Goal: Information Seeking & Learning: Learn about a topic

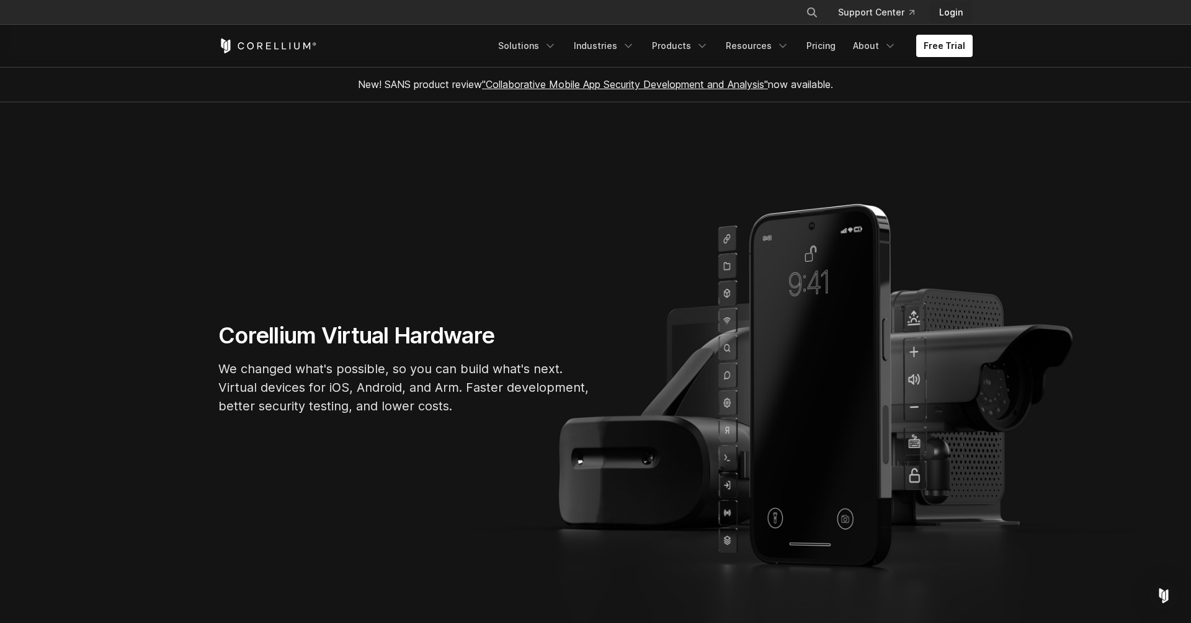
click at [951, 5] on link "Login" at bounding box center [950, 12] width 43 height 22
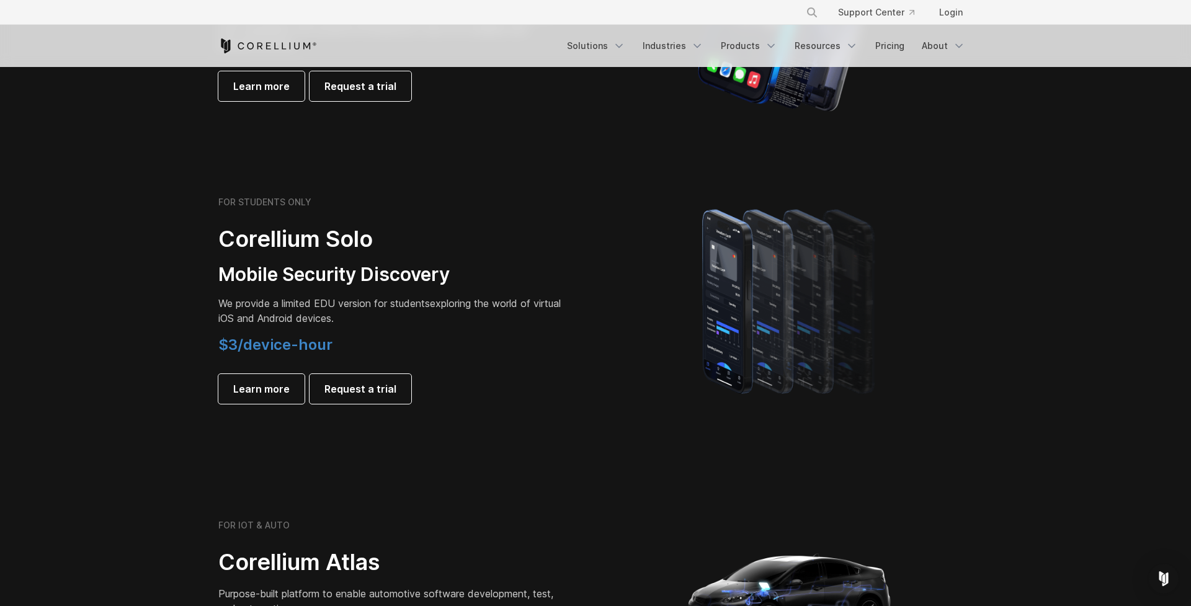
scroll to position [665, 0]
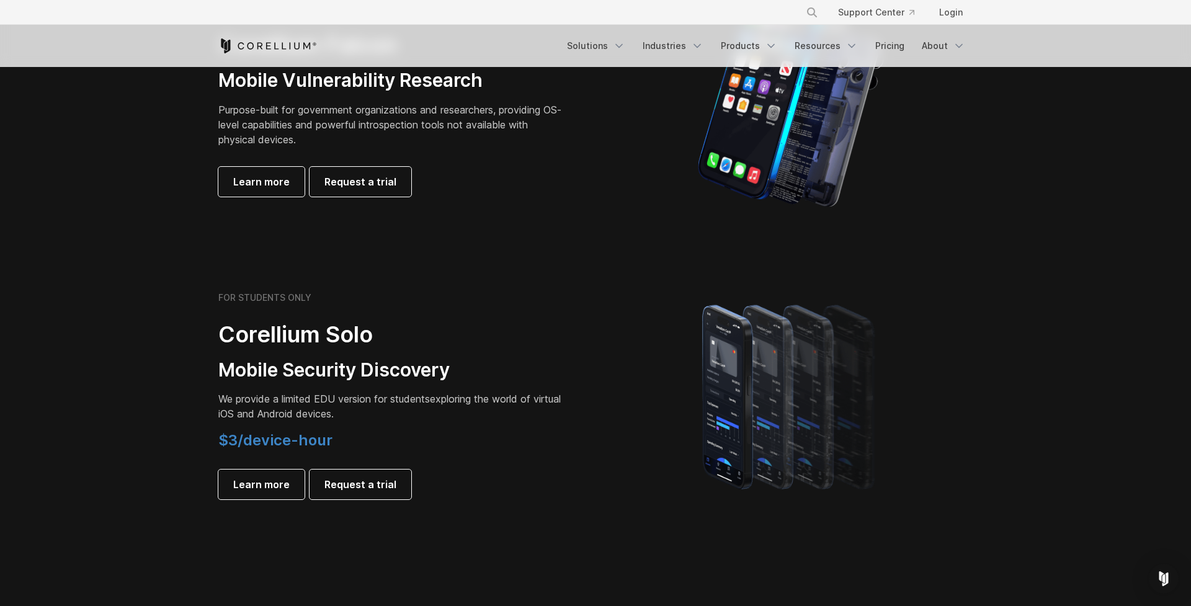
click at [265, 433] on span "$3/device-hour" at bounding box center [275, 440] width 114 height 18
click at [282, 437] on span "$3/device-hour" at bounding box center [275, 440] width 114 height 18
drag, startPoint x: 354, startPoint y: 437, endPoint x: 218, endPoint y: 434, distance: 135.9
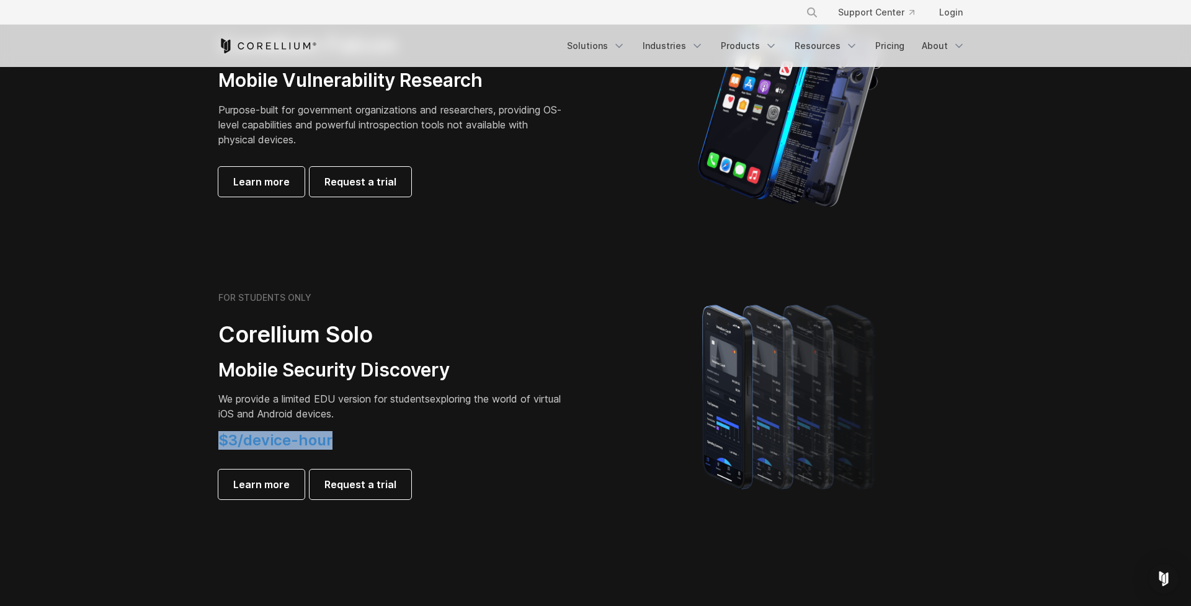
click at [218, 434] on h4 "$3/device-hour" at bounding box center [391, 440] width 347 height 19
drag, startPoint x: 233, startPoint y: 400, endPoint x: 334, endPoint y: 400, distance: 101.1
click at [334, 400] on span "We provide a limited EDU version for students" at bounding box center [324, 399] width 212 height 12
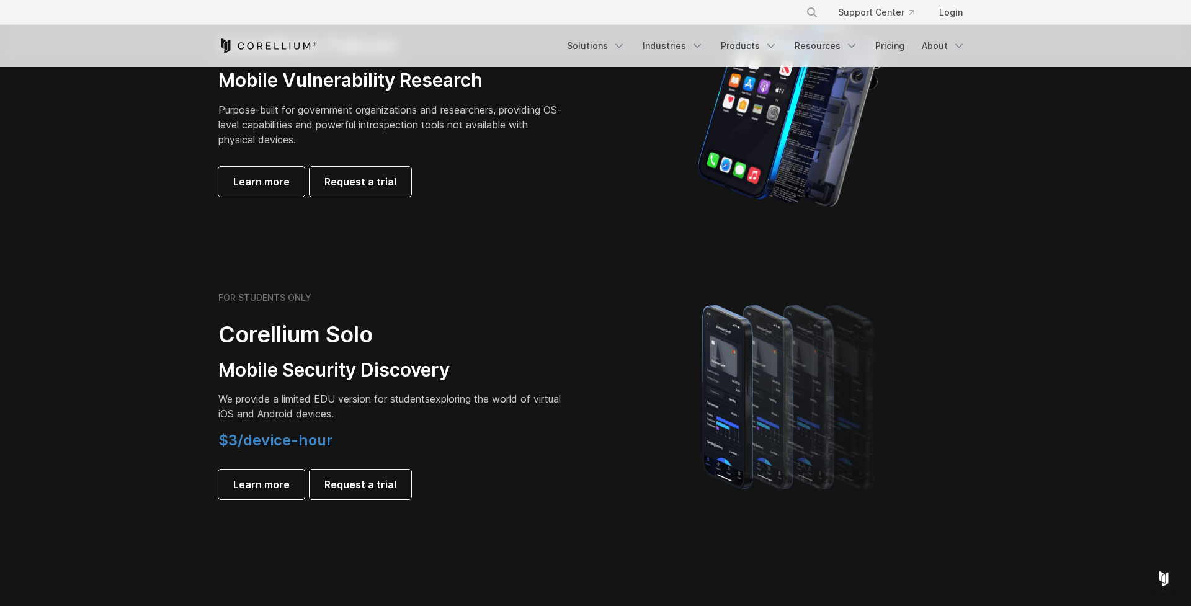
click at [332, 400] on span "We provide a limited EDU version for students" at bounding box center [324, 399] width 212 height 12
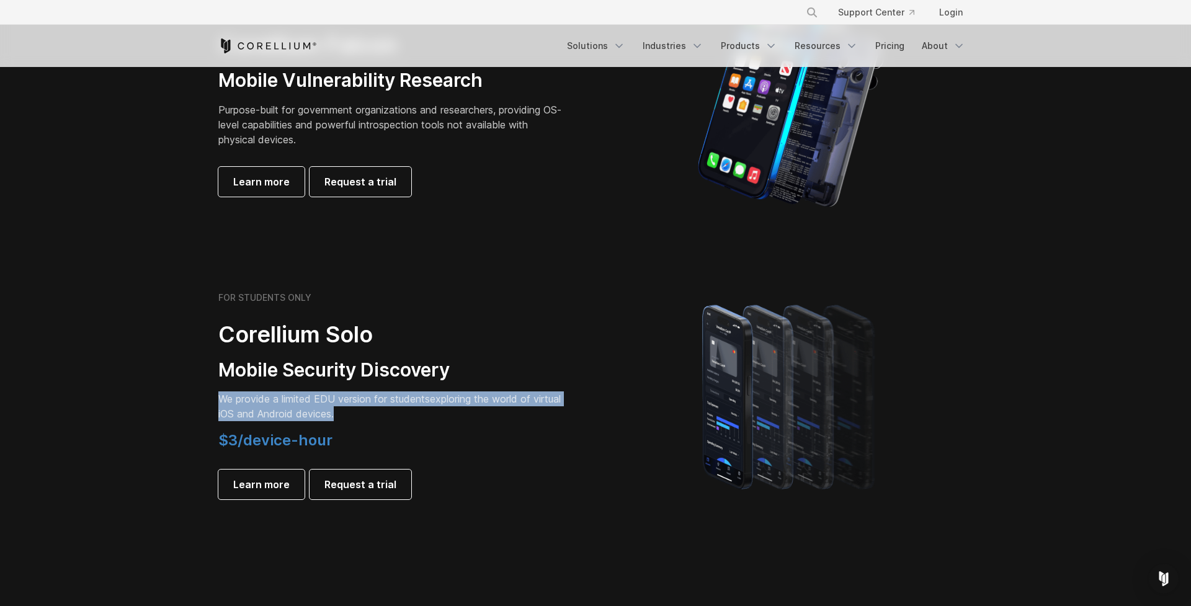
click at [332, 400] on span "We provide a limited EDU version for students" at bounding box center [324, 399] width 212 height 12
click at [354, 401] on span "We provide a limited EDU version for students" at bounding box center [324, 399] width 212 height 12
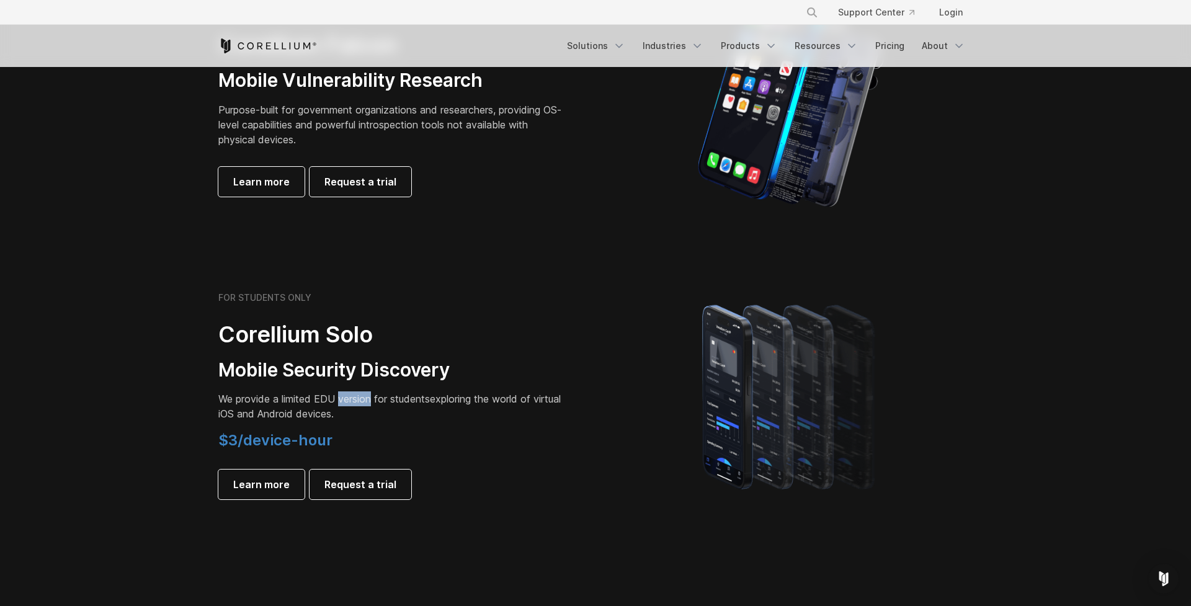
click at [354, 401] on span "We provide a limited EDU version for students" at bounding box center [324, 399] width 212 height 12
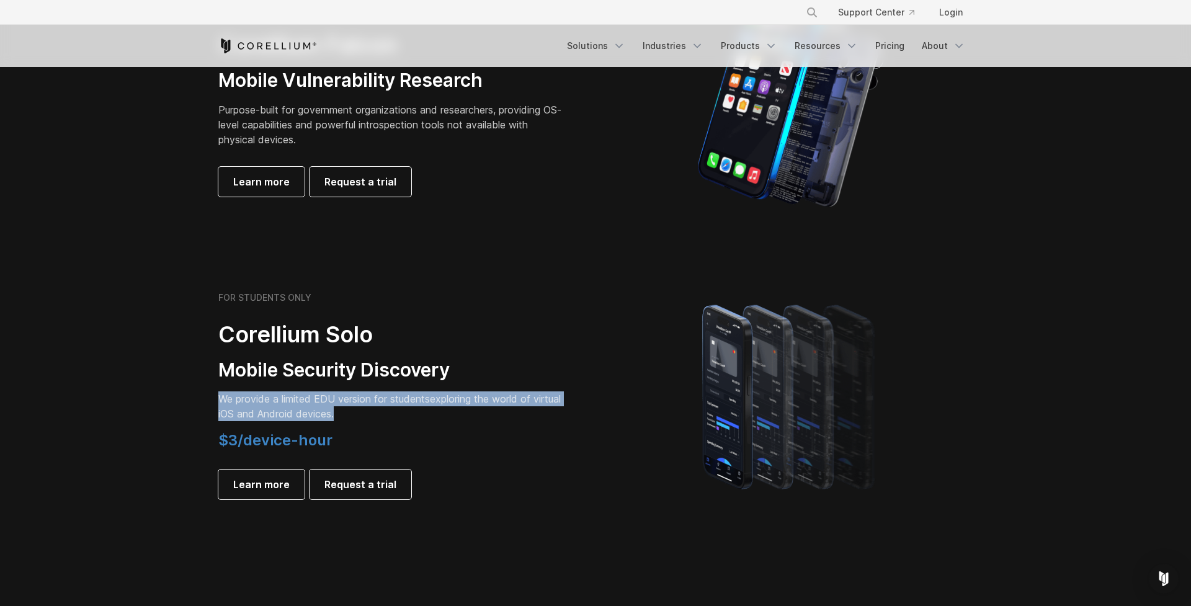
click at [354, 401] on span "We provide a limited EDU version for students" at bounding box center [324, 399] width 212 height 12
click at [423, 403] on span "We provide a limited EDU version for students" at bounding box center [324, 399] width 212 height 12
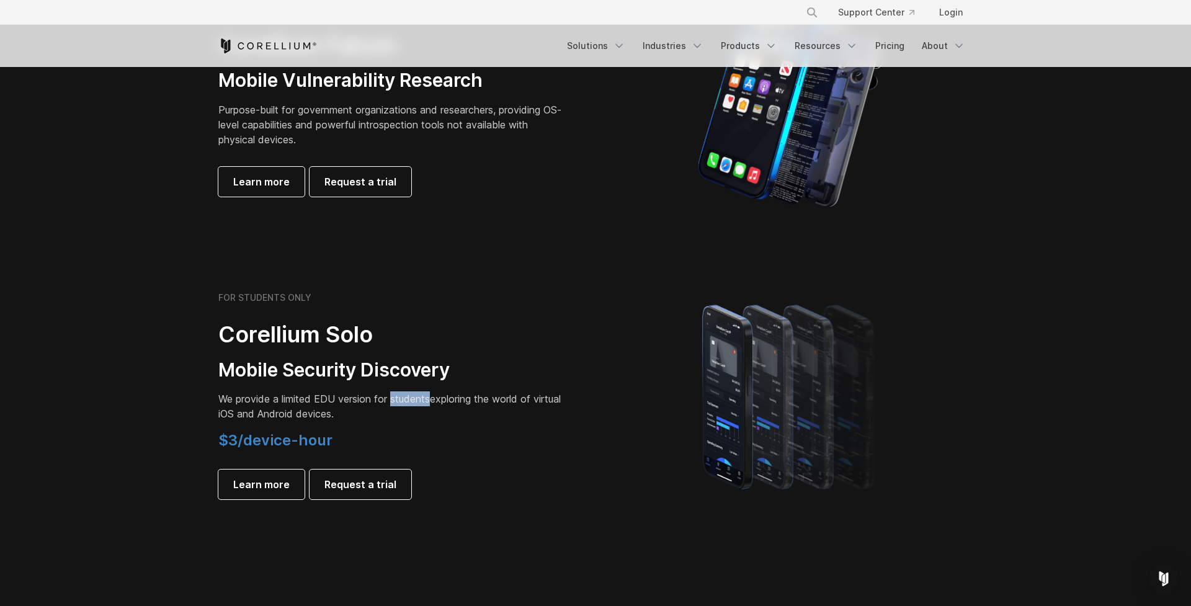
click at [423, 403] on span "We provide a limited EDU version for students" at bounding box center [324, 399] width 212 height 12
click at [419, 401] on span "We provide a limited EDU version for students" at bounding box center [324, 399] width 212 height 12
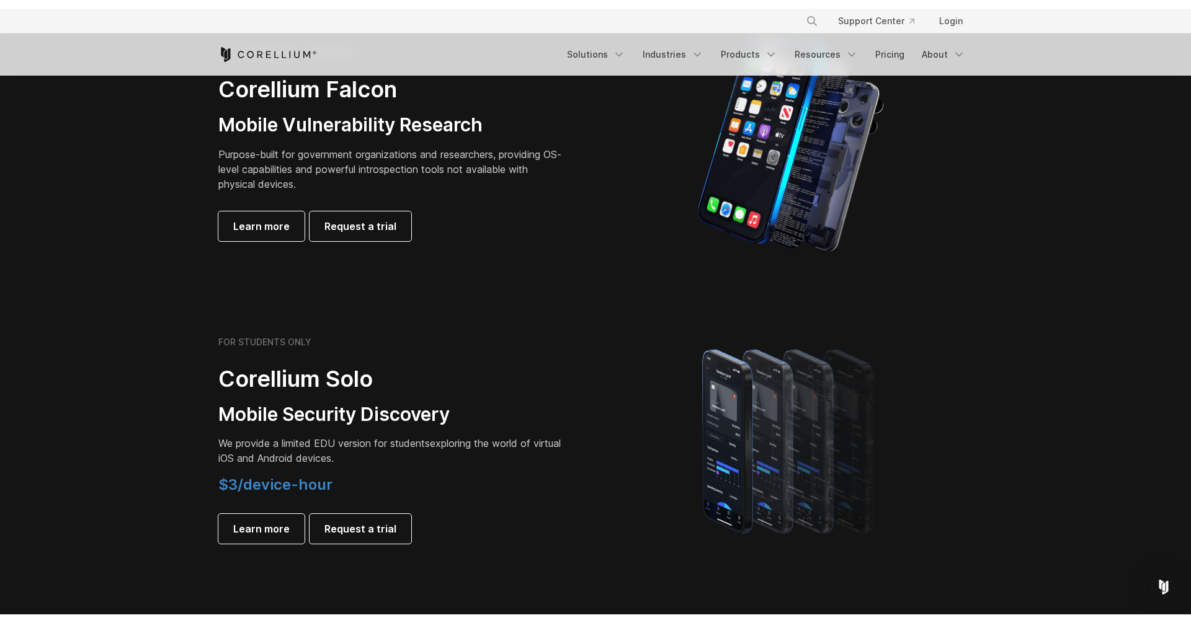
scroll to position [623, 0]
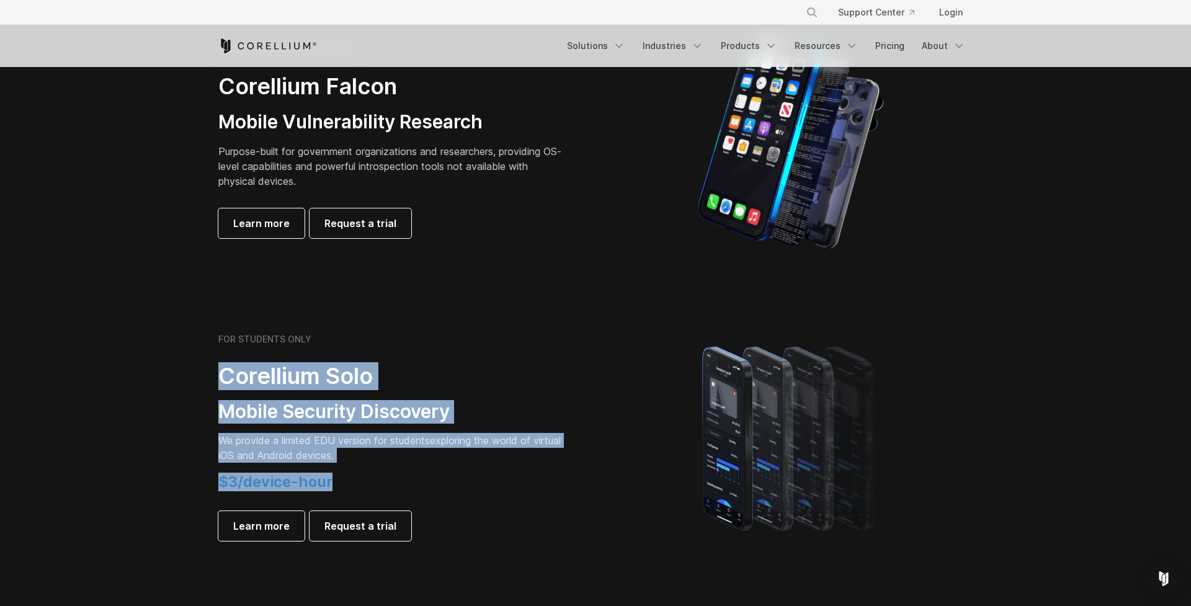
drag, startPoint x: 330, startPoint y: 478, endPoint x: 221, endPoint y: 377, distance: 147.9
click at [221, 377] on div "FOR STUDENTS ONLY Corellium Solo Mobile Security Discovery We provide a limited…" at bounding box center [391, 437] width 347 height 207
click at [274, 411] on h3 "Mobile Security Discovery" at bounding box center [391, 412] width 347 height 24
drag, startPoint x: 336, startPoint y: 481, endPoint x: 221, endPoint y: 376, distance: 154.5
click at [221, 376] on div "FOR STUDENTS ONLY Corellium Solo Mobile Security Discovery We provide a limited…" at bounding box center [391, 437] width 347 height 207
